Goal: Information Seeking & Learning: Learn about a topic

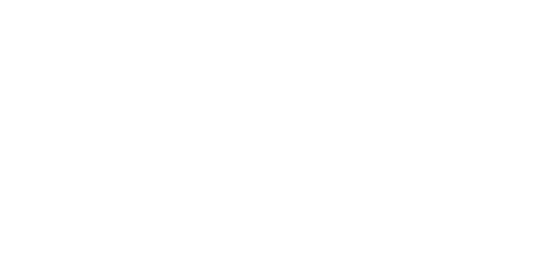
scroll to position [1906, 0]
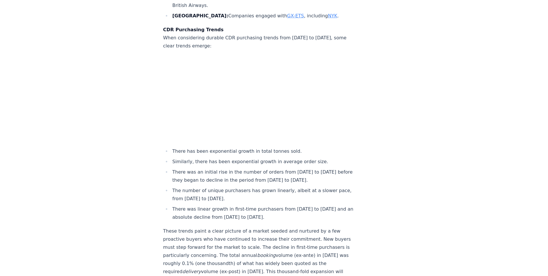
scroll to position [2109, 0]
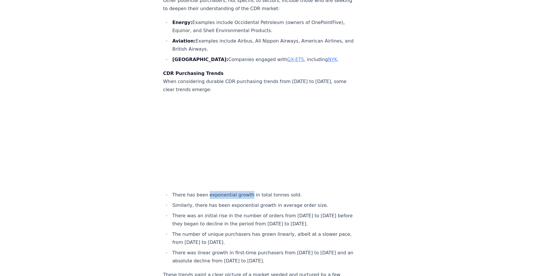
drag, startPoint x: 206, startPoint y: 185, endPoint x: 245, endPoint y: 187, distance: 39.3
click at [245, 191] on li "There has been exponential growth in total tonnes sold." at bounding box center [263, 195] width 184 height 8
drag, startPoint x: 245, startPoint y: 187, endPoint x: 241, endPoint y: 187, distance: 4.6
copy li "exponential growth"
click at [224, 201] on li "Similarly, there has been exponential growth in average order size." at bounding box center [263, 205] width 184 height 8
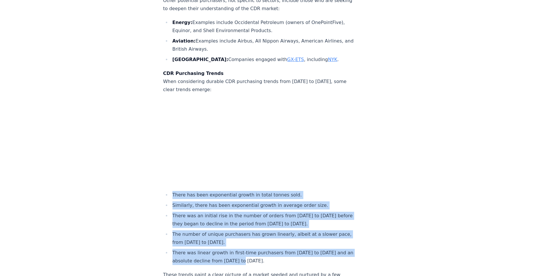
drag, startPoint x: 172, startPoint y: 183, endPoint x: 259, endPoint y: 249, distance: 109.0
click at [259, 249] on ul "There has been exponential growth in total tonnes sold. Similarly, there has be…" at bounding box center [258, 228] width 191 height 74
copy ul "There has been exponential growth in total tonnes sold. Similarly, there has be…"
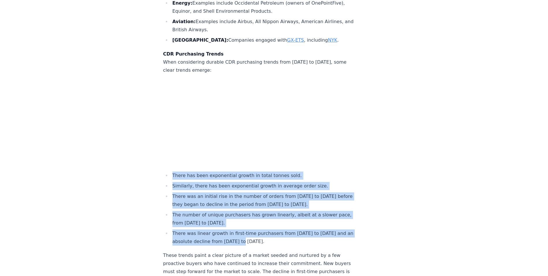
scroll to position [2137, 0]
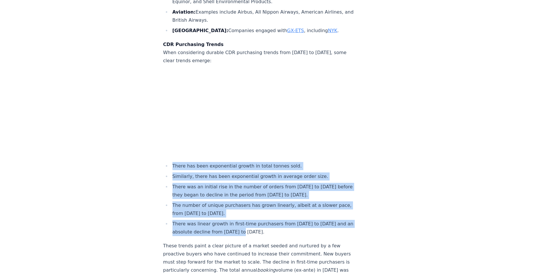
click at [298, 188] on li "There was an initial rise in the number of orders from 2020 to 2022 before they…" at bounding box center [263, 191] width 184 height 16
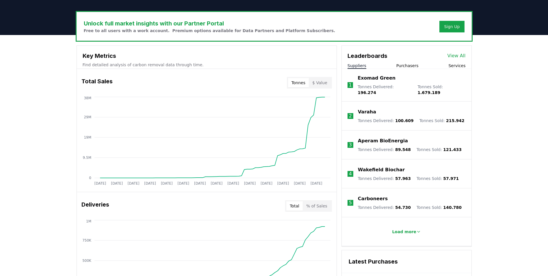
scroll to position [202, 0]
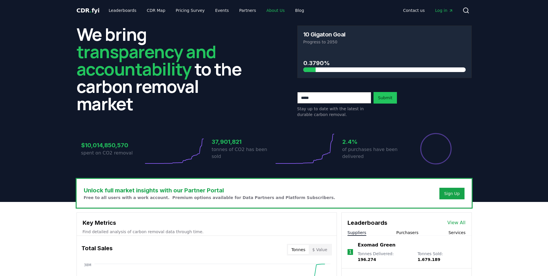
click at [270, 11] on link "About Us" at bounding box center [275, 10] width 27 height 10
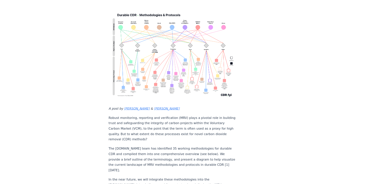
scroll to position [29, 0]
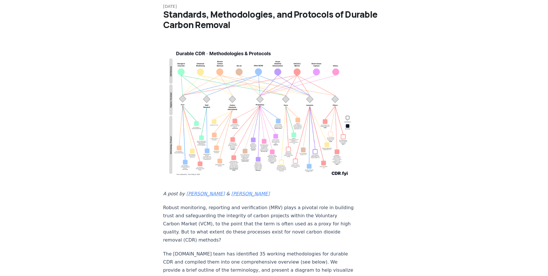
click at [239, 129] on img at bounding box center [258, 112] width 191 height 136
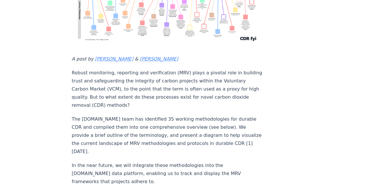
scroll to position [183, 0]
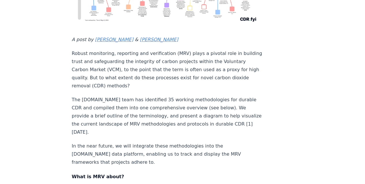
click at [162, 97] on p "The [DOMAIN_NAME] team has identified 35 working methodologies for durable CDR …" at bounding box center [167, 116] width 191 height 40
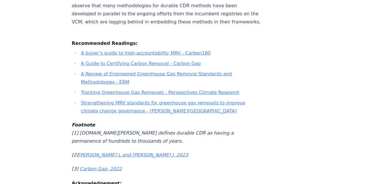
scroll to position [1743, 0]
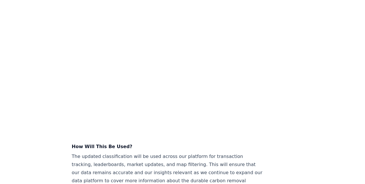
scroll to position [520, 0]
